Goal: Complete application form

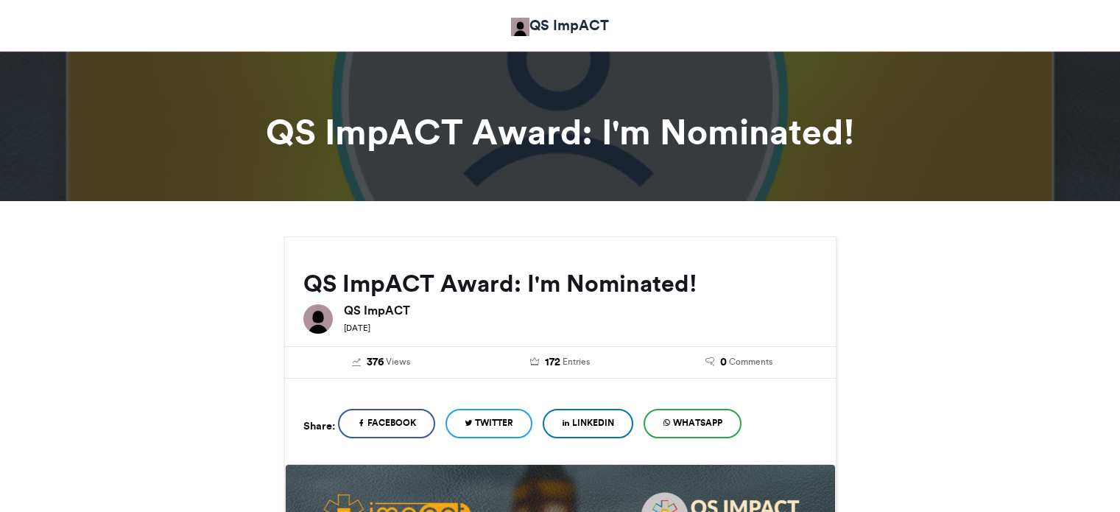
scroll to position [74, 0]
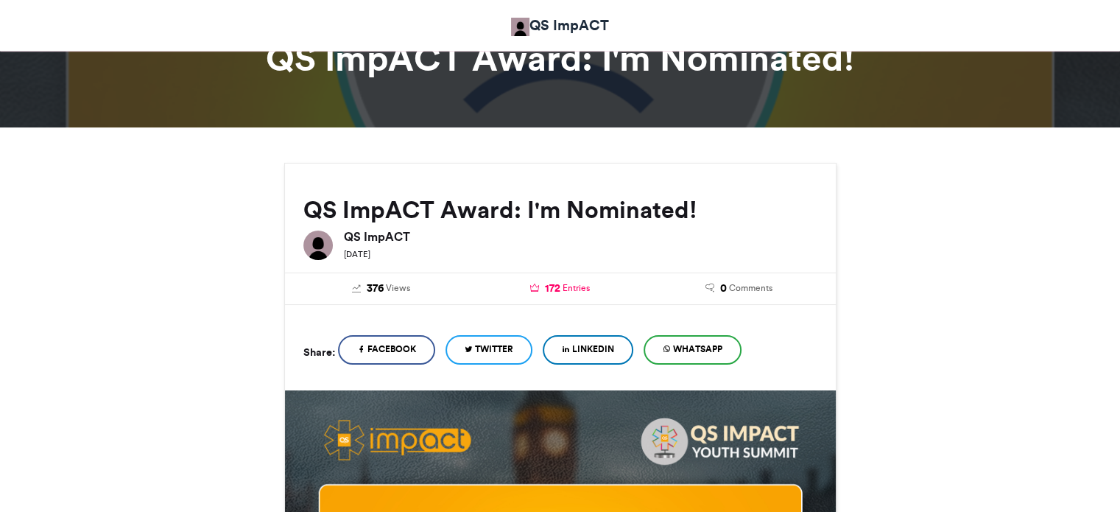
click at [568, 291] on span "Entries" at bounding box center [576, 287] width 27 height 13
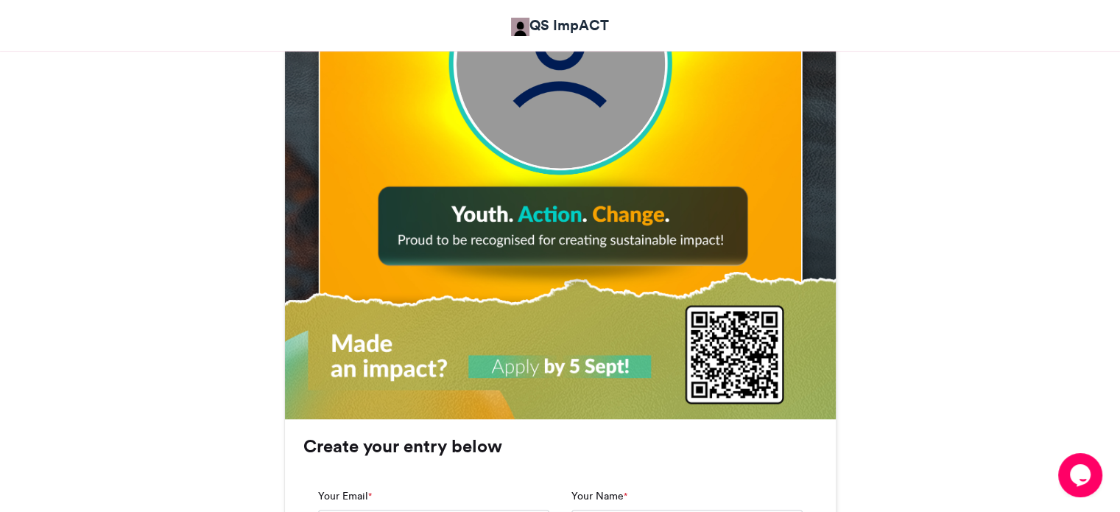
scroll to position [736, 0]
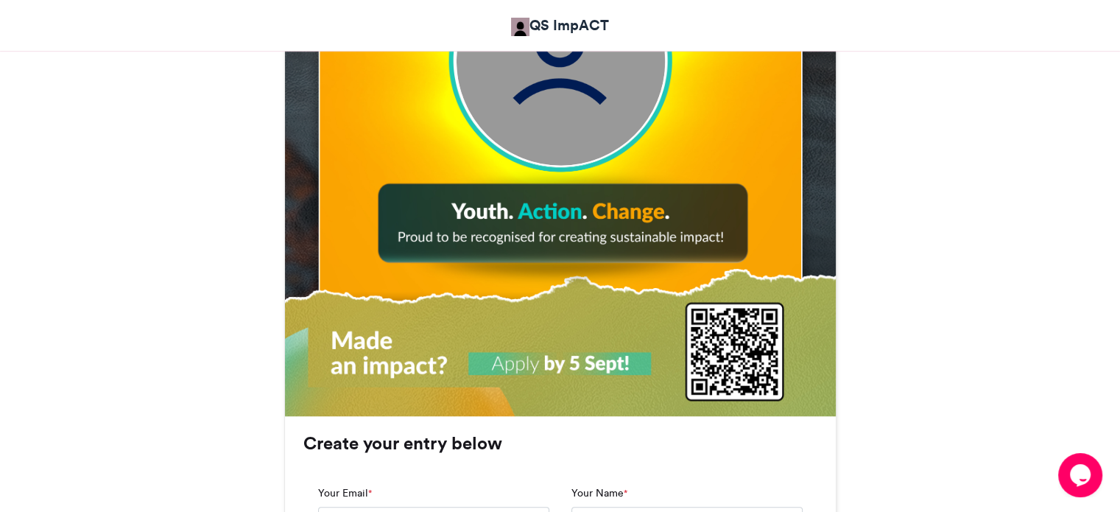
click at [548, 122] on img at bounding box center [560, 61] width 208 height 208
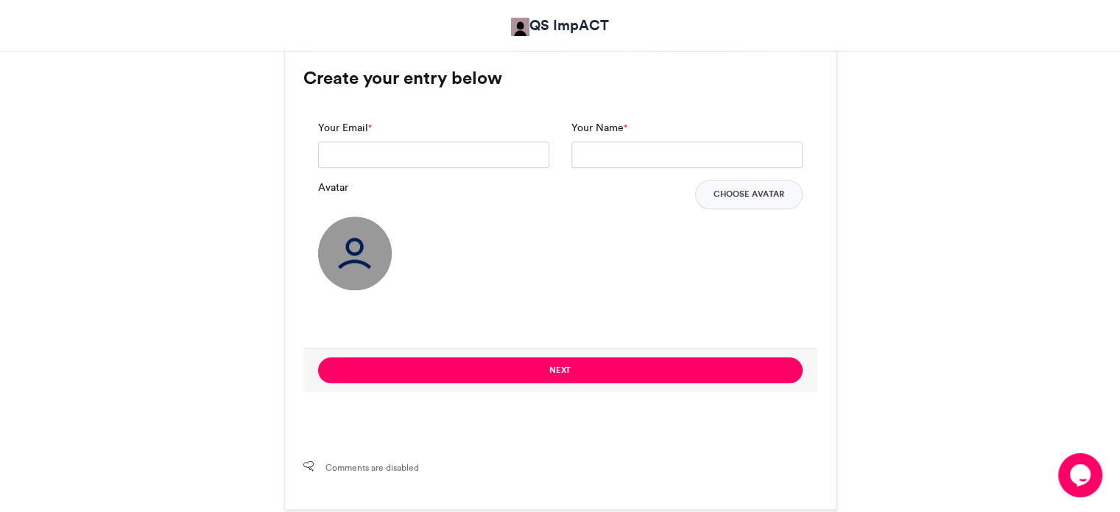
scroll to position [1104, 0]
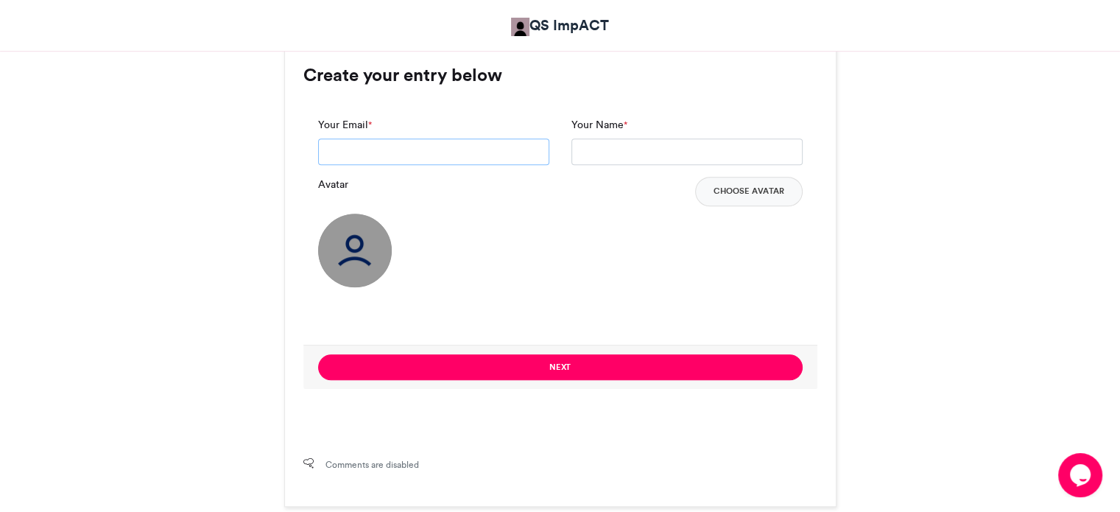
click at [429, 161] on input "Your Email *" at bounding box center [433, 151] width 231 height 27
type input "**********"
click at [529, 198] on div "Avatar Choose Avatar" at bounding box center [560, 191] width 484 height 29
click at [375, 247] on img at bounding box center [355, 251] width 74 height 74
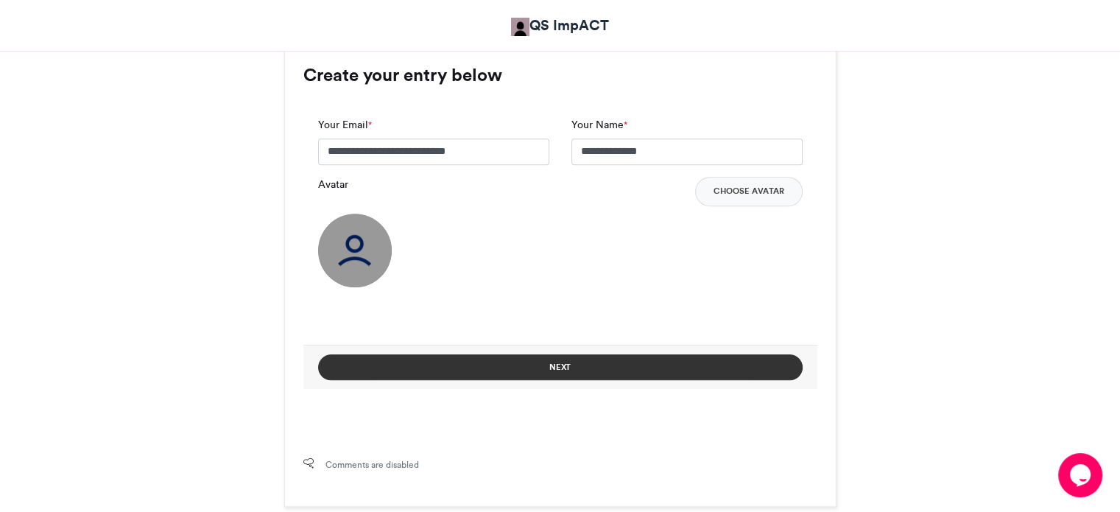
click at [571, 367] on button "Next" at bounding box center [560, 367] width 484 height 26
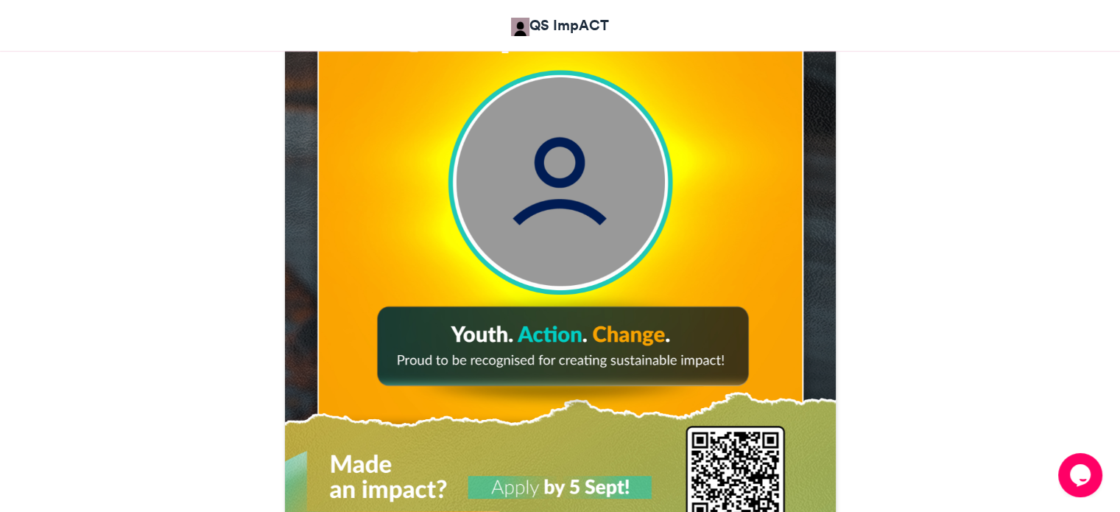
scroll to position [839, 0]
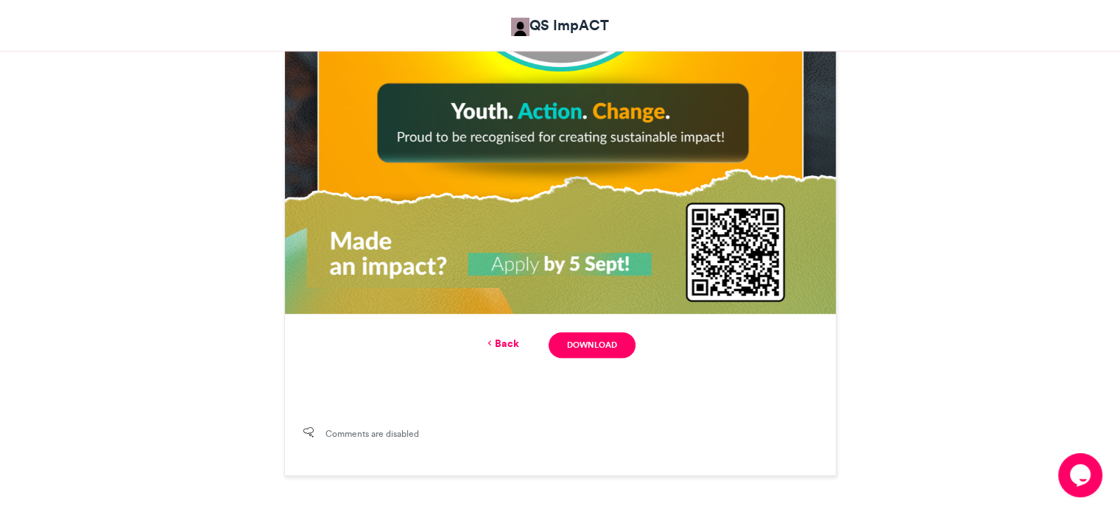
click at [504, 336] on link "Back" at bounding box center [501, 343] width 35 height 15
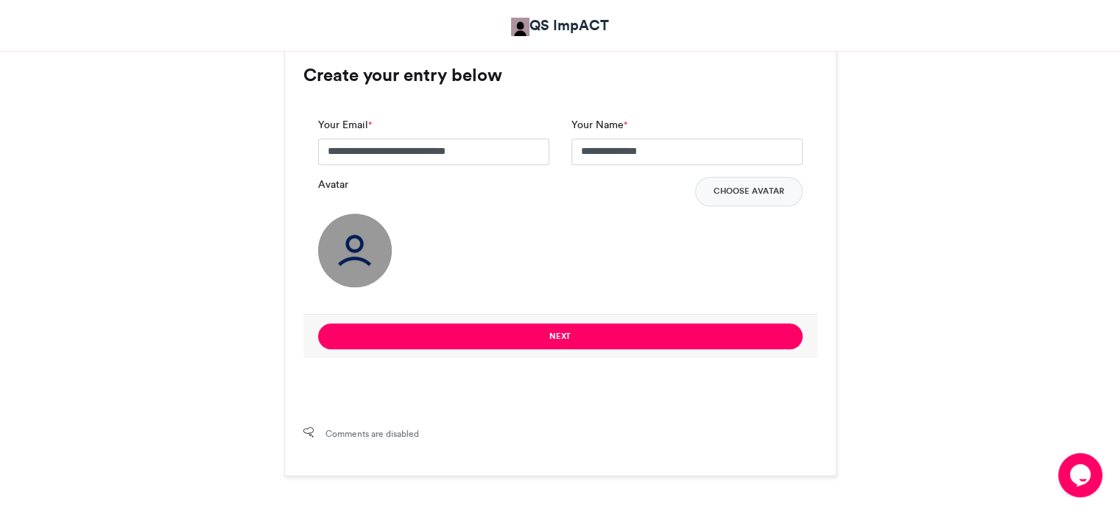
click at [381, 250] on img at bounding box center [355, 251] width 74 height 74
click at [357, 252] on img at bounding box center [355, 251] width 74 height 74
click at [356, 253] on img at bounding box center [355, 251] width 74 height 74
drag, startPoint x: 739, startPoint y: 208, endPoint x: 743, endPoint y: 195, distance: 13.8
click at [739, 208] on div "Avatar Choose Avatar" at bounding box center [560, 232] width 484 height 110
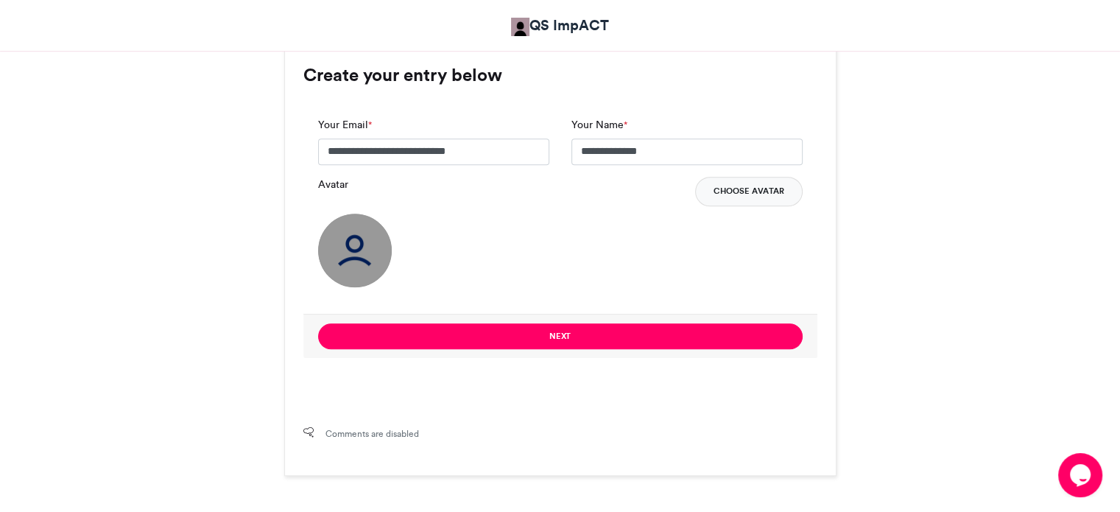
click at [744, 192] on button "Choose Avatar" at bounding box center [748, 191] width 107 height 29
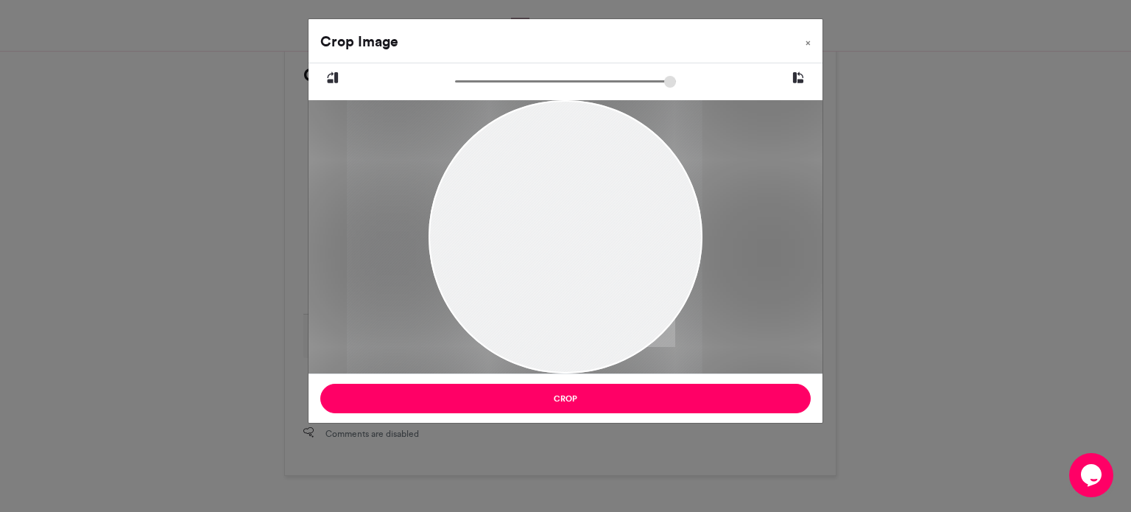
drag, startPoint x: 597, startPoint y: 252, endPoint x: 557, endPoint y: 258, distance: 41.0
click at [557, 258] on div at bounding box center [526, 236] width 356 height 273
drag, startPoint x: 459, startPoint y: 83, endPoint x: 480, endPoint y: 87, distance: 20.9
click at [480, 87] on input "zoom" at bounding box center [565, 81] width 221 height 14
drag, startPoint x: 571, startPoint y: 191, endPoint x: 568, endPoint y: 252, distance: 61.2
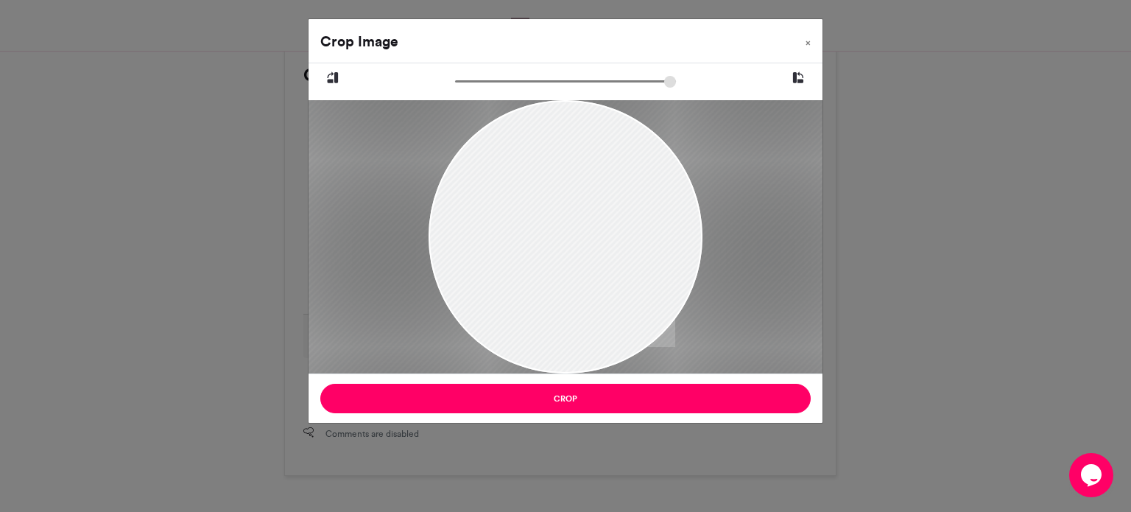
click at [568, 252] on div at bounding box center [476, 297] width 755 height 581
click at [473, 84] on input "zoom" at bounding box center [565, 81] width 221 height 14
drag, startPoint x: 471, startPoint y: 80, endPoint x: 479, endPoint y: 87, distance: 10.4
click at [479, 87] on input "zoom" at bounding box center [565, 81] width 221 height 14
drag, startPoint x: 607, startPoint y: 168, endPoint x: 604, endPoint y: 192, distance: 24.4
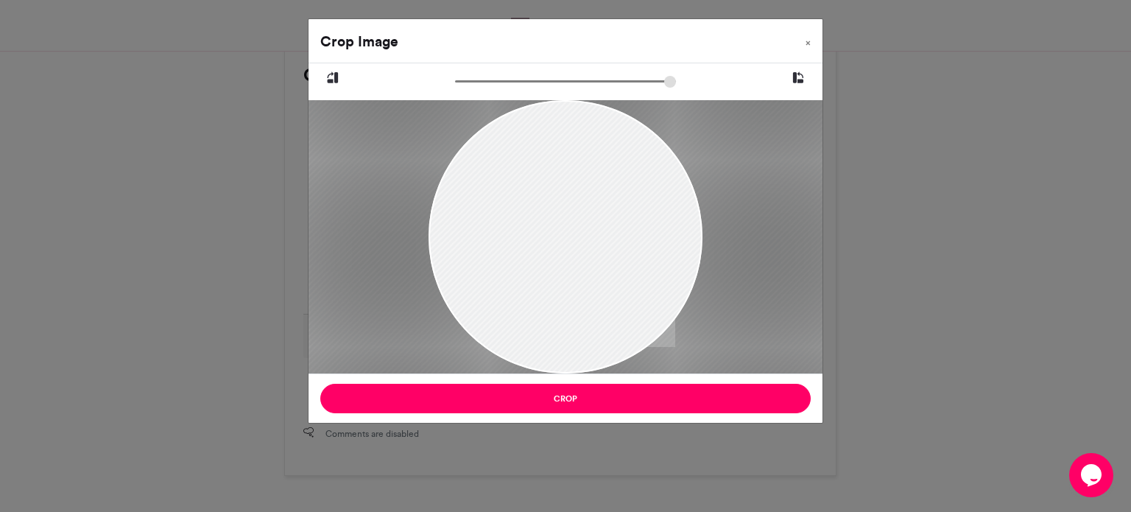
click at [604, 192] on div at bounding box center [478, 320] width 719 height 554
type input "*****"
click at [478, 82] on input "zoom" at bounding box center [565, 81] width 221 height 14
drag, startPoint x: 616, startPoint y: 216, endPoint x: 614, endPoint y: 240, distance: 23.6
click at [614, 240] on div at bounding box center [478, 341] width 708 height 544
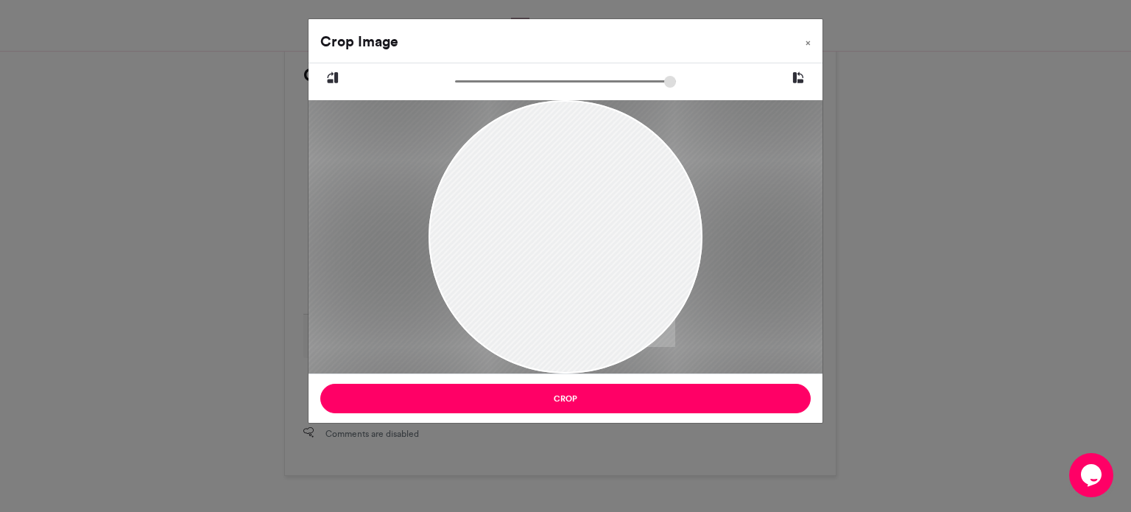
click at [613, 257] on div at bounding box center [478, 341] width 708 height 544
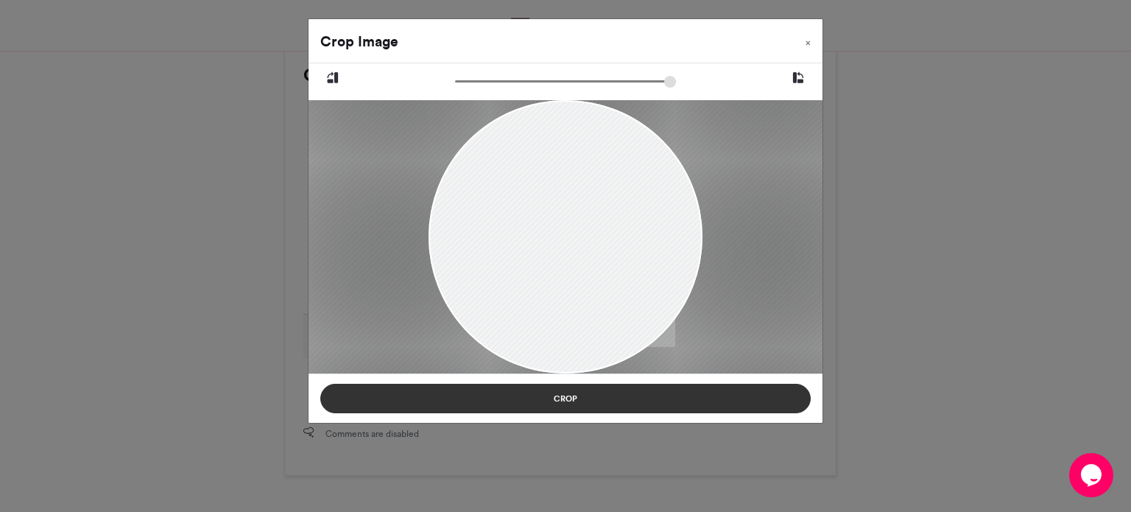
click at [616, 397] on button "Crop" at bounding box center [565, 398] width 490 height 29
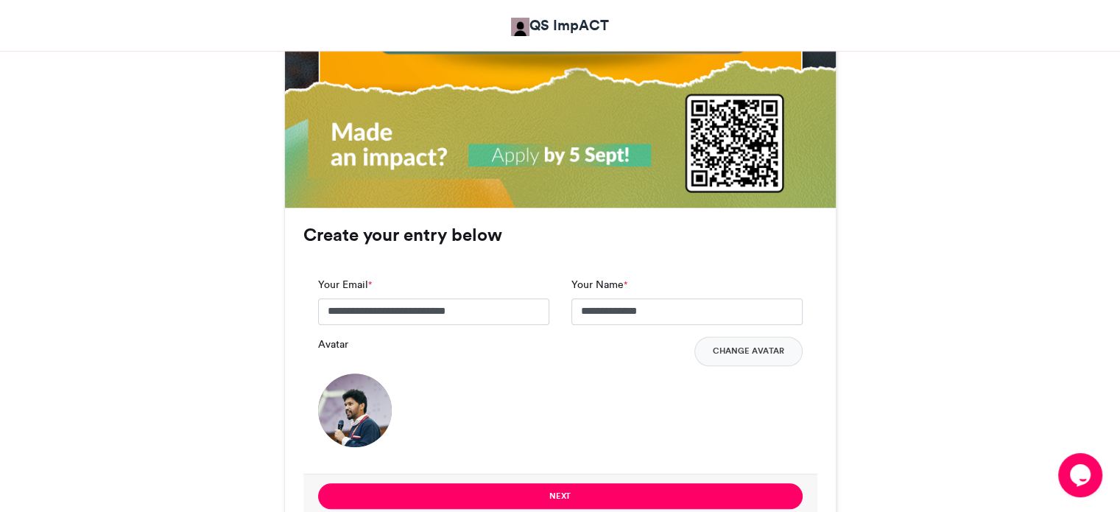
scroll to position [1178, 0]
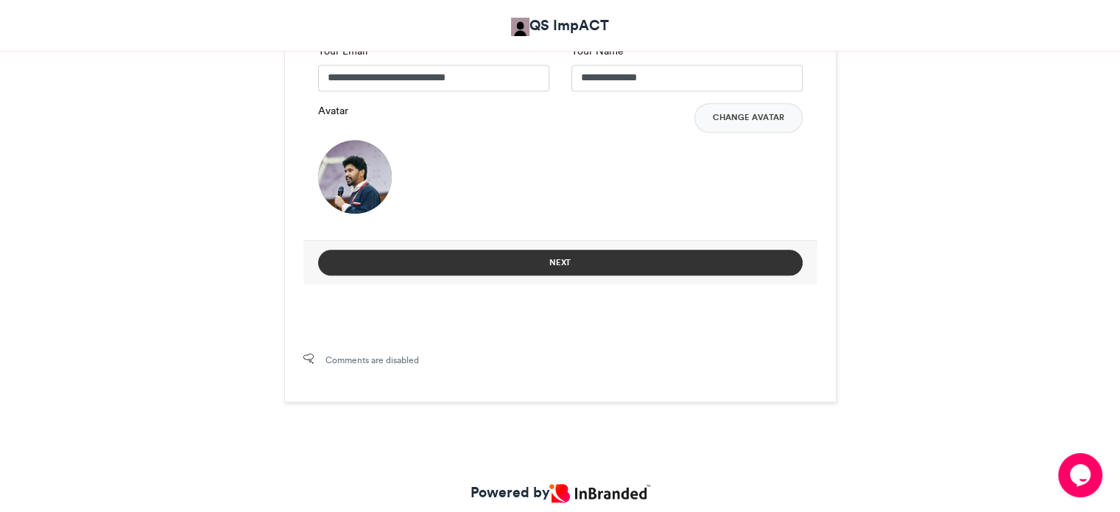
click at [549, 250] on button "Next" at bounding box center [560, 263] width 484 height 26
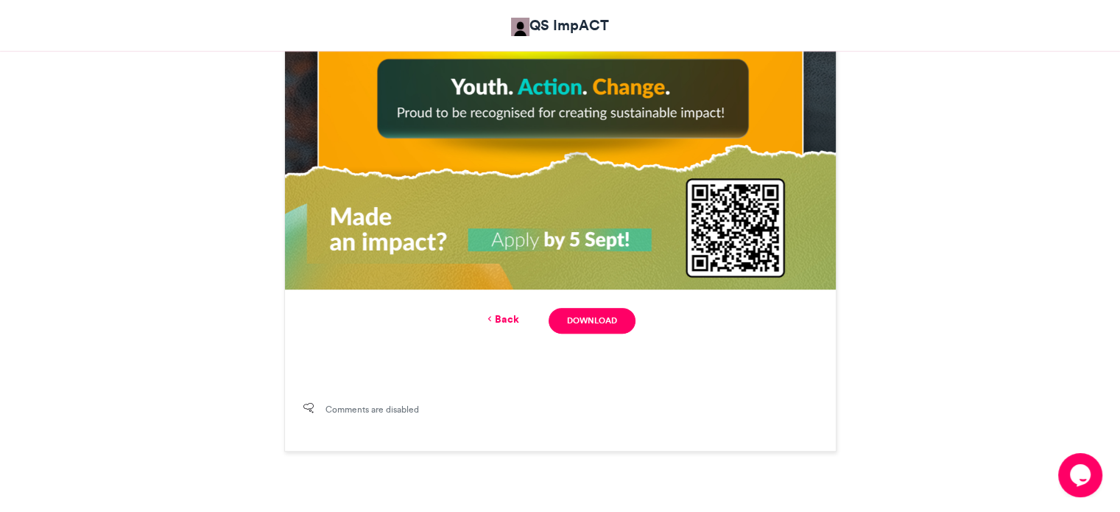
scroll to position [912, 0]
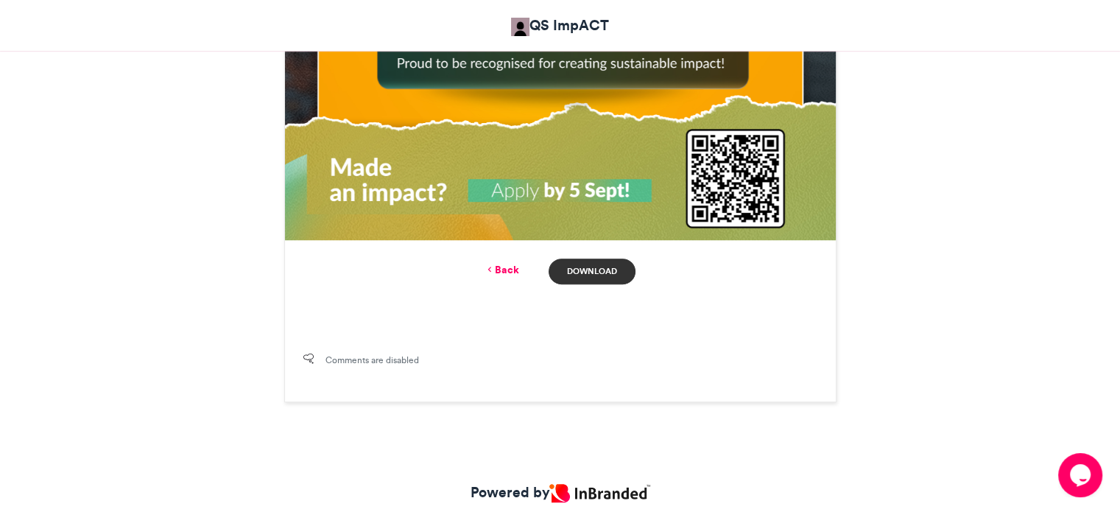
click at [591, 270] on link "Download" at bounding box center [592, 271] width 86 height 26
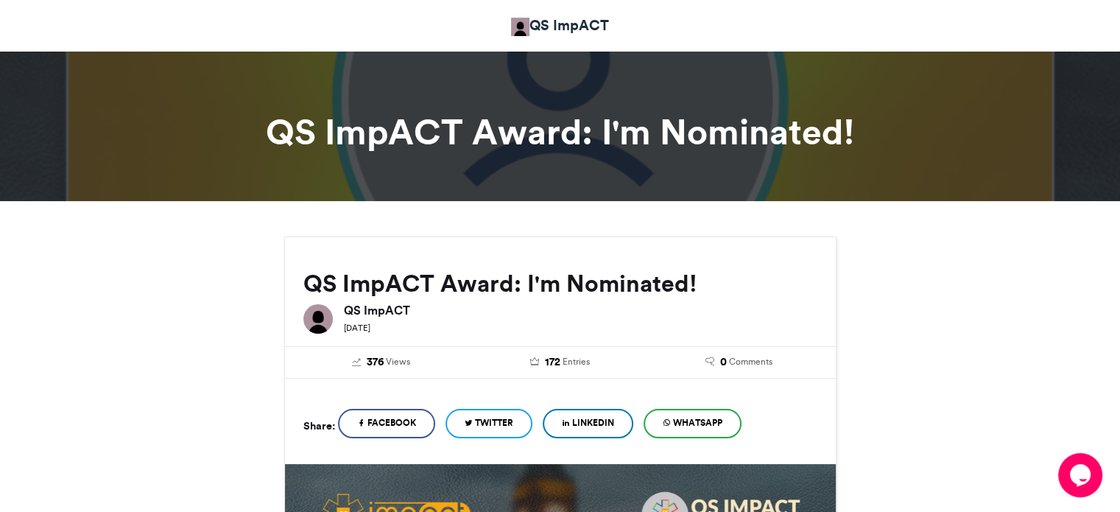
scroll to position [0, 0]
click at [566, 361] on span "Entries" at bounding box center [576, 361] width 27 height 13
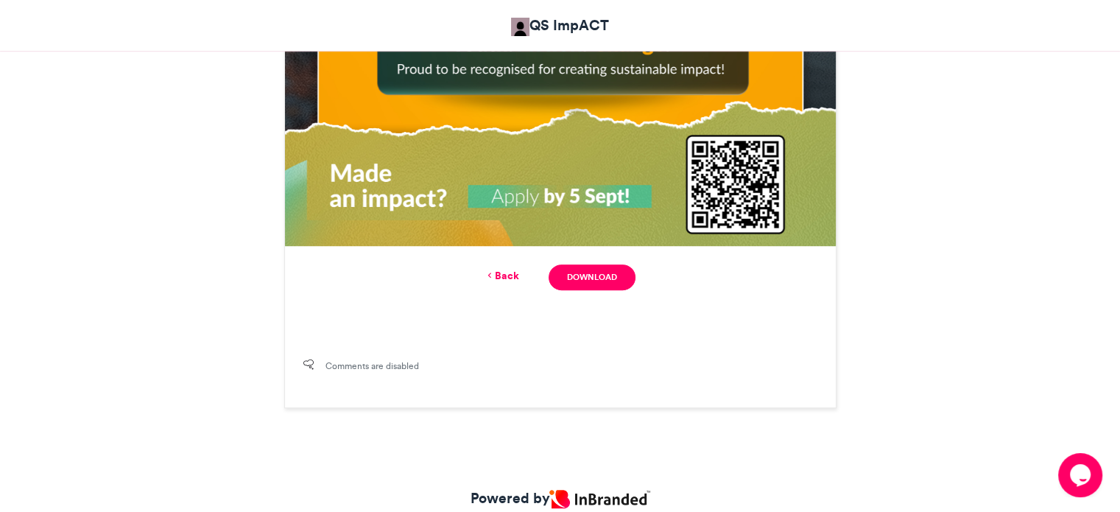
scroll to position [884, 0]
